Goal: Task Accomplishment & Management: Use online tool/utility

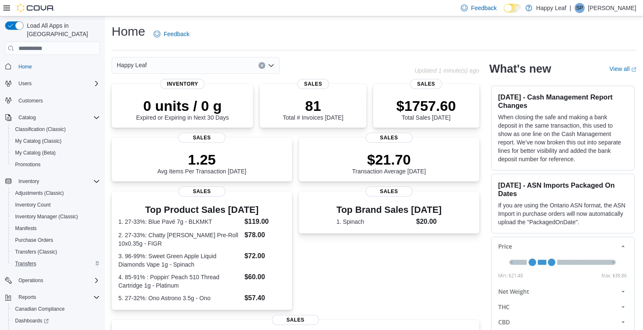
scroll to position [39, 0]
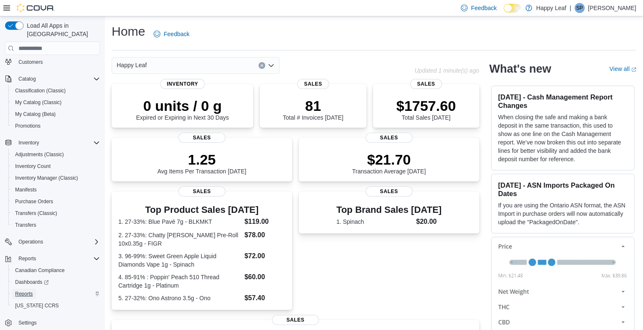
click at [26, 290] on span "Reports" at bounding box center [24, 293] width 18 height 7
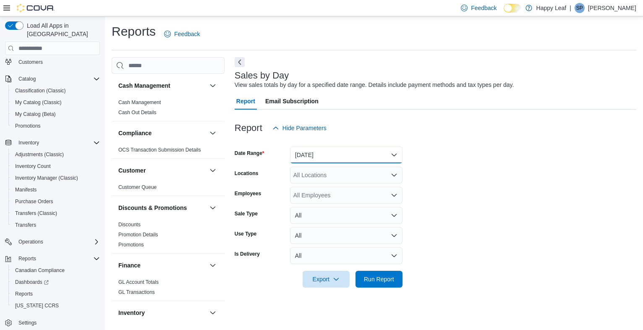
click at [355, 161] on button "Yesterday" at bounding box center [346, 154] width 112 height 17
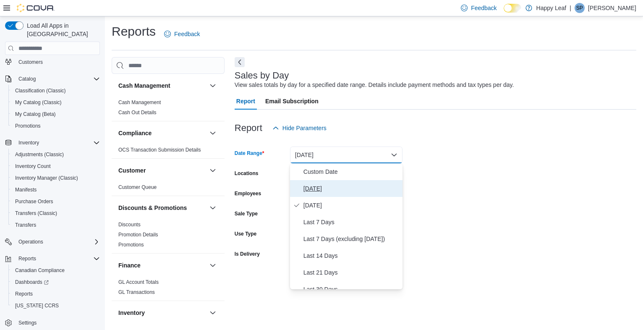
click at [335, 189] on span "Today" at bounding box center [351, 188] width 96 height 10
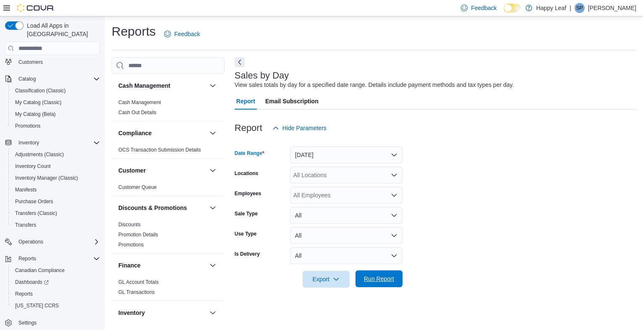
click at [381, 278] on span "Run Report" at bounding box center [379, 278] width 30 height 8
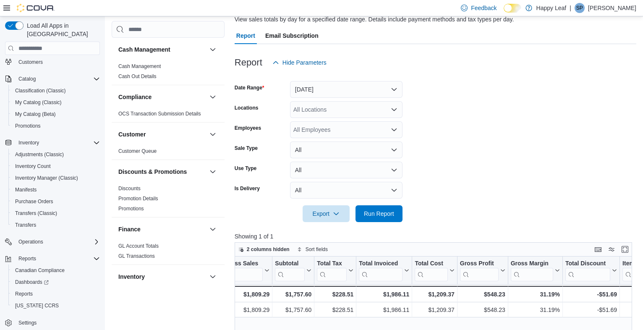
scroll to position [66, 0]
click at [342, 86] on button "Today" at bounding box center [346, 89] width 112 height 17
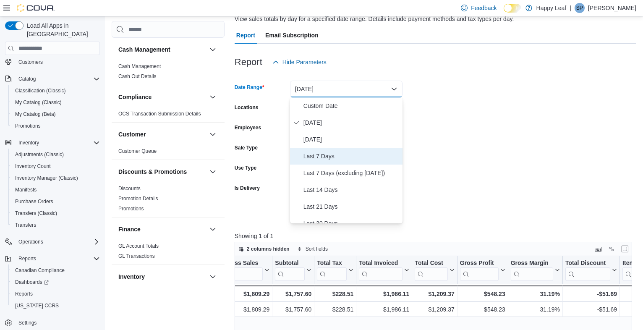
click at [323, 156] on span "Last 7 Days" at bounding box center [351, 156] width 96 height 10
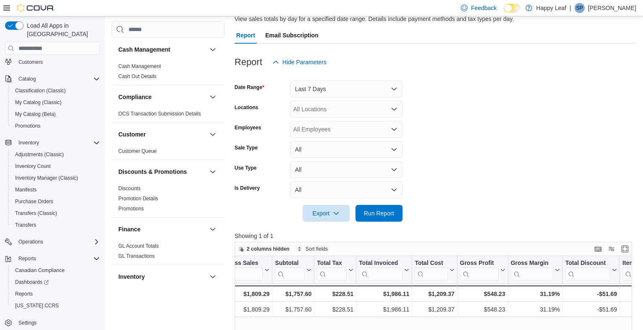
click at [367, 202] on div at bounding box center [436, 201] width 402 height 7
click at [368, 209] on span "Run Report" at bounding box center [379, 213] width 30 height 8
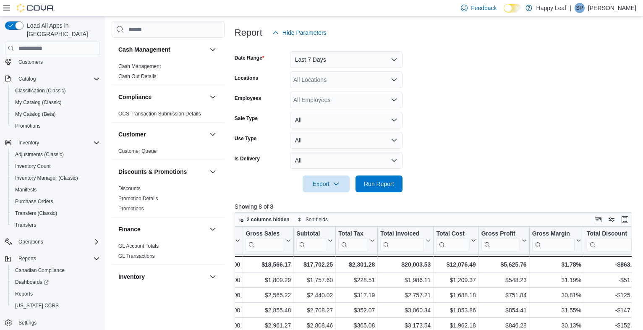
scroll to position [0, 250]
